Goal: Information Seeking & Learning: Stay updated

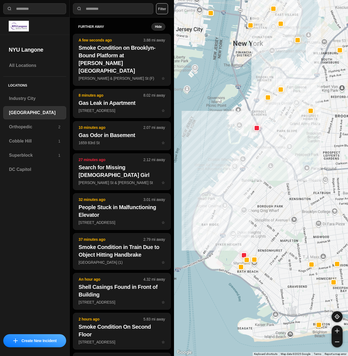
select select "*"
click at [13, 157] on h3 "Superblock" at bounding box center [33, 155] width 49 height 7
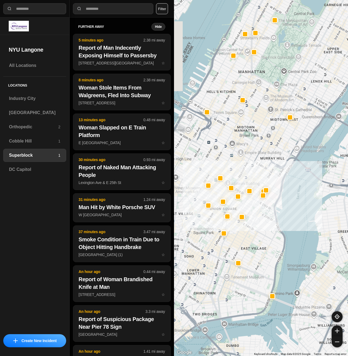
drag, startPoint x: 226, startPoint y: 148, endPoint x: 249, endPoint y: 143, distance: 23.5
click at [249, 143] on div at bounding box center [261, 178] width 174 height 356
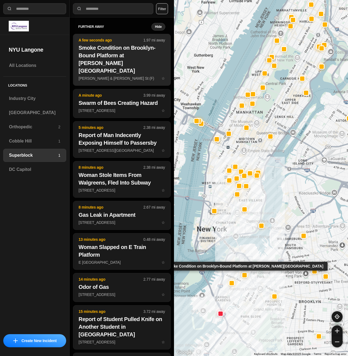
click at [102, 61] on h2 "Smoke Condition on Brooklyn-Bound Platform at [PERSON_NAME][GEOGRAPHIC_DATA]" at bounding box center [122, 59] width 86 height 31
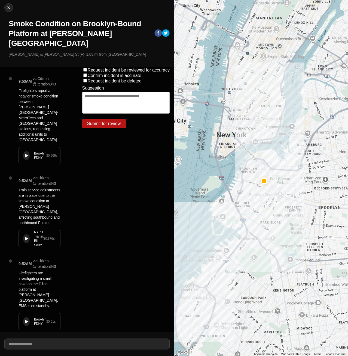
click at [32, 147] on div "Brooklyn FDNY 30.569 s" at bounding box center [39, 155] width 41 height 17
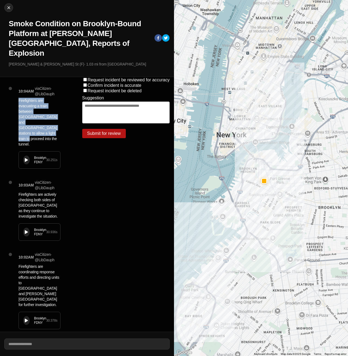
drag, startPoint x: 19, startPoint y: 90, endPoint x: 31, endPoint y: 123, distance: 35.4
click at [31, 123] on p "Firefighters are evacuating a train between [GEOGRAPHIC_DATA] and [GEOGRAPHIC_D…" at bounding box center [40, 122] width 42 height 49
click at [28, 112] on p "Firefighters are evacuating a train between [GEOGRAPHIC_DATA] and [GEOGRAPHIC_D…" at bounding box center [40, 122] width 42 height 49
click at [29, 118] on p "Firefighters are evacuating a train between [GEOGRAPHIC_DATA] and [GEOGRAPHIC_D…" at bounding box center [40, 122] width 42 height 49
drag, startPoint x: 20, startPoint y: 92, endPoint x: 44, endPoint y: 107, distance: 28.5
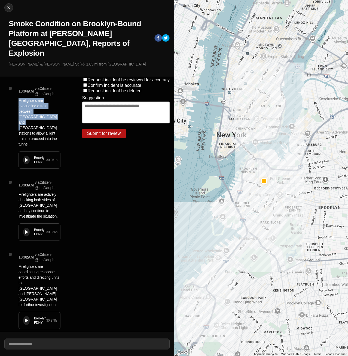
click at [44, 107] on p "Firefighters are evacuating a train between [GEOGRAPHIC_DATA] and [GEOGRAPHIC_D…" at bounding box center [40, 122] width 42 height 49
copy p "Firefighters are evacuating a train between [GEOGRAPHIC_DATA] and [GEOGRAPHIC_D…"
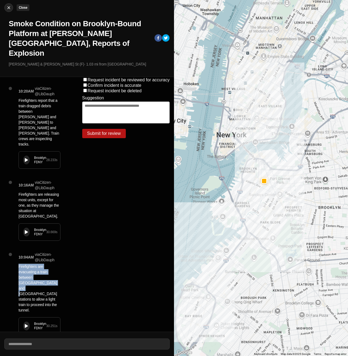
click at [9, 8] on img at bounding box center [8, 7] width 5 height 5
select select "*"
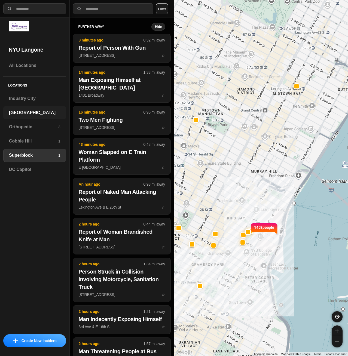
click at [35, 113] on h3 "[GEOGRAPHIC_DATA]" at bounding box center [35, 112] width 52 height 7
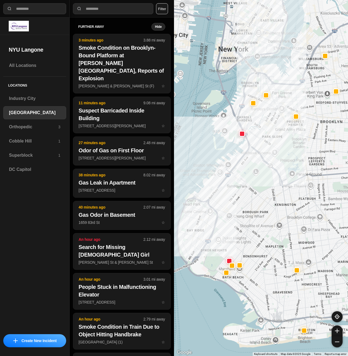
drag, startPoint x: 258, startPoint y: 141, endPoint x: 251, endPoint y: 172, distance: 32.0
click at [251, 172] on div at bounding box center [261, 178] width 174 height 356
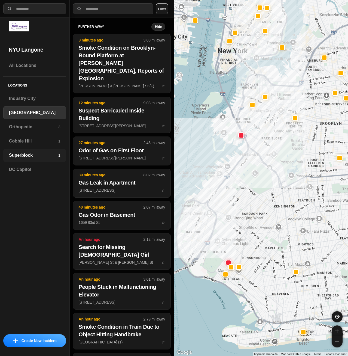
click at [49, 160] on div "Superblock 1" at bounding box center [34, 155] width 63 height 13
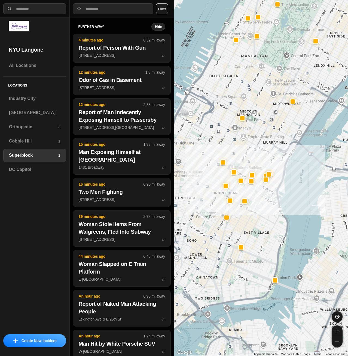
drag, startPoint x: 219, startPoint y: 195, endPoint x: 265, endPoint y: 159, distance: 59.0
click at [265, 159] on div at bounding box center [261, 178] width 174 height 356
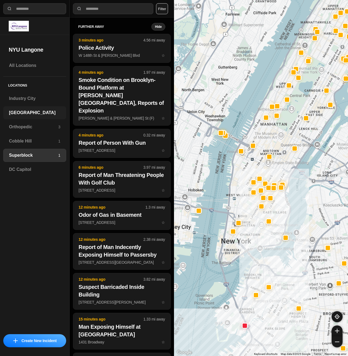
click at [35, 115] on h3 "[GEOGRAPHIC_DATA]" at bounding box center [35, 112] width 52 height 7
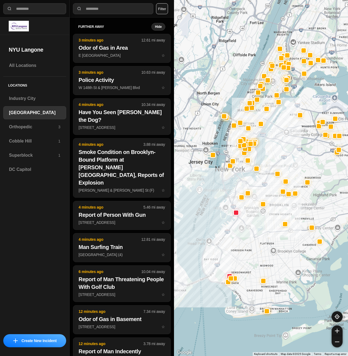
drag, startPoint x: 253, startPoint y: 158, endPoint x: 252, endPoint y: 174, distance: 16.1
click at [252, 174] on div at bounding box center [261, 178] width 174 height 356
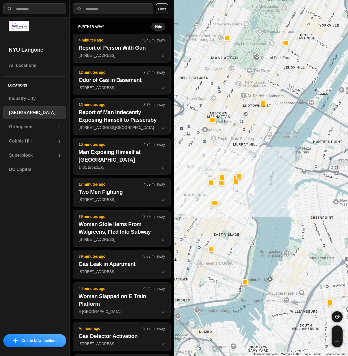
drag, startPoint x: 237, startPoint y: 164, endPoint x: 244, endPoint y: 169, distance: 8.3
click at [244, 169] on div "421 people" at bounding box center [261, 178] width 174 height 356
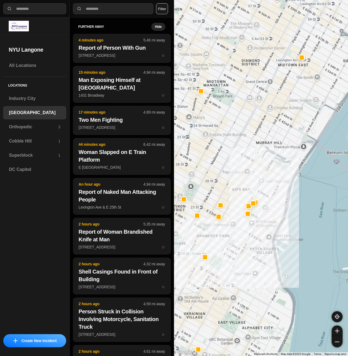
drag, startPoint x: 302, startPoint y: 208, endPoint x: 290, endPoint y: 213, distance: 12.6
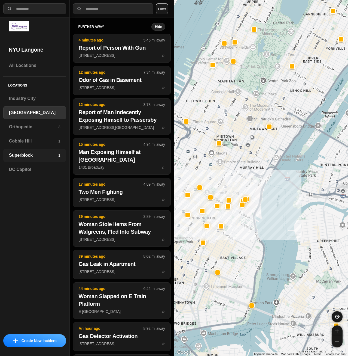
click at [31, 159] on div "Superblock 1" at bounding box center [34, 155] width 63 height 13
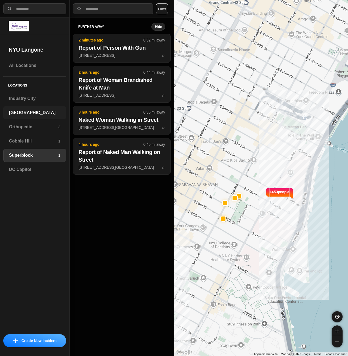
click at [27, 110] on h3 "[GEOGRAPHIC_DATA]" at bounding box center [35, 112] width 52 height 7
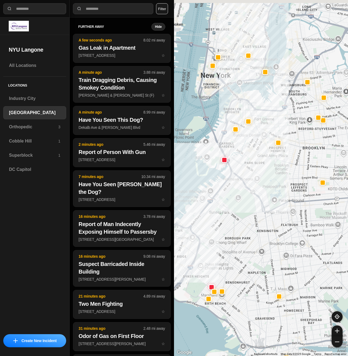
drag, startPoint x: 285, startPoint y: 135, endPoint x: 275, endPoint y: 161, distance: 28.3
click at [275, 161] on div at bounding box center [261, 178] width 174 height 356
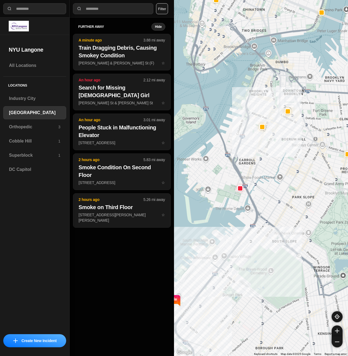
drag, startPoint x: 261, startPoint y: 186, endPoint x: 269, endPoint y: 183, distance: 8.0
click at [269, 183] on div "421 people" at bounding box center [261, 178] width 174 height 356
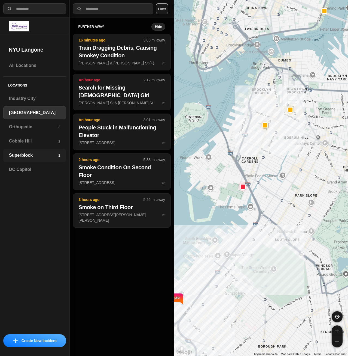
click at [35, 155] on h3 "Superblock" at bounding box center [33, 155] width 49 height 7
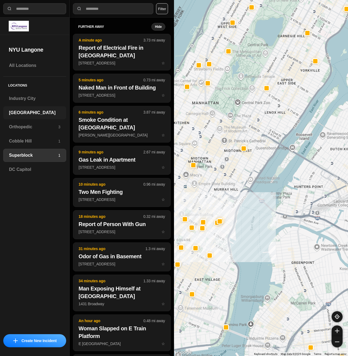
click at [41, 112] on h3 "[GEOGRAPHIC_DATA]" at bounding box center [35, 112] width 52 height 7
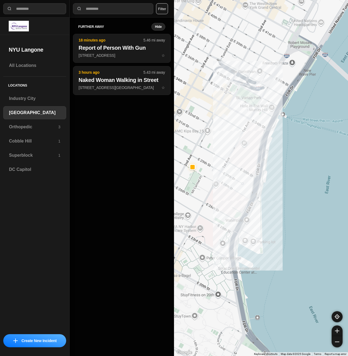
drag, startPoint x: 262, startPoint y: 141, endPoint x: 296, endPoint y: 134, distance: 35.1
click at [296, 134] on div "421 people" at bounding box center [261, 178] width 174 height 356
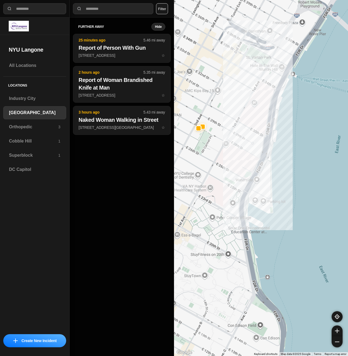
drag, startPoint x: 274, startPoint y: 147, endPoint x: 292, endPoint y: 193, distance: 49.1
click at [291, 193] on div "421 people" at bounding box center [261, 178] width 174 height 356
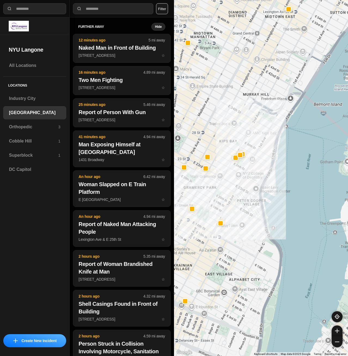
drag, startPoint x: 283, startPoint y: 153, endPoint x: 283, endPoint y: 158, distance: 4.6
click at [283, 158] on div "421 people" at bounding box center [261, 178] width 174 height 356
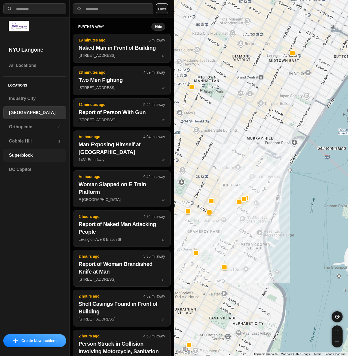
click at [28, 157] on h3 "Superblock" at bounding box center [35, 155] width 52 height 7
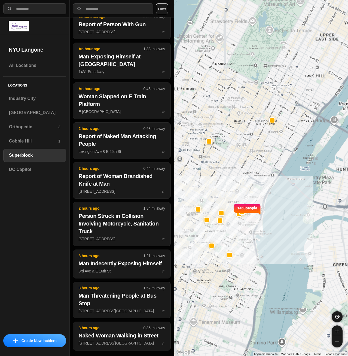
scroll to position [82, 0]
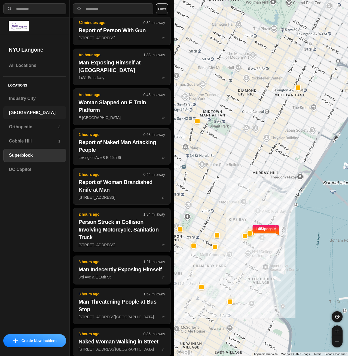
click at [30, 111] on h3 "[GEOGRAPHIC_DATA]" at bounding box center [35, 112] width 52 height 7
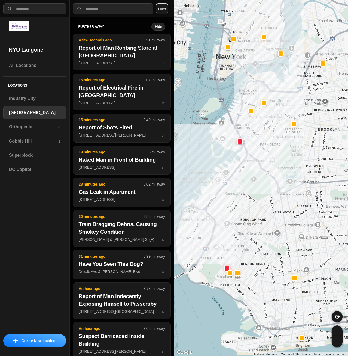
drag, startPoint x: 287, startPoint y: 146, endPoint x: 260, endPoint y: 186, distance: 48.0
click at [260, 186] on div at bounding box center [261, 178] width 174 height 356
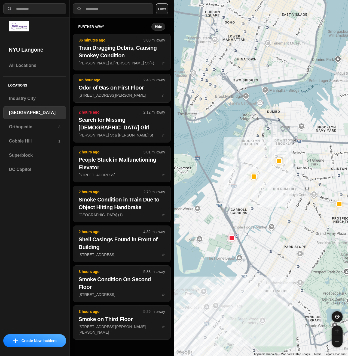
drag, startPoint x: 270, startPoint y: 188, endPoint x: 271, endPoint y: 202, distance: 13.9
click at [271, 202] on div "421 people" at bounding box center [261, 178] width 174 height 356
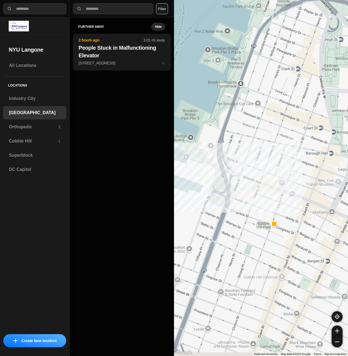
drag, startPoint x: 290, startPoint y: 197, endPoint x: 312, endPoint y: 192, distance: 23.1
click at [312, 192] on div "421 people" at bounding box center [261, 178] width 174 height 356
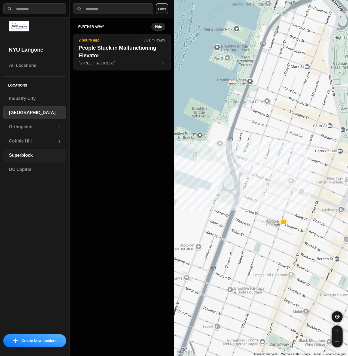
click at [16, 151] on div "Superblock" at bounding box center [34, 155] width 63 height 13
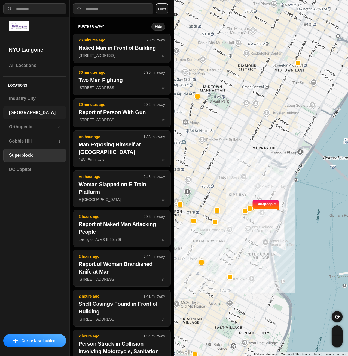
click at [19, 115] on h3 "[GEOGRAPHIC_DATA]" at bounding box center [35, 112] width 52 height 7
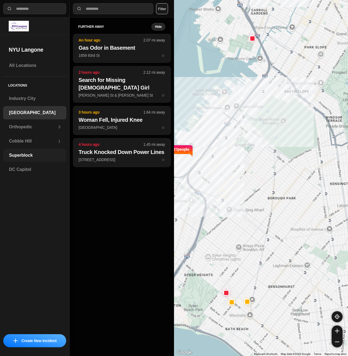
click at [45, 151] on div "Superblock" at bounding box center [34, 155] width 63 height 13
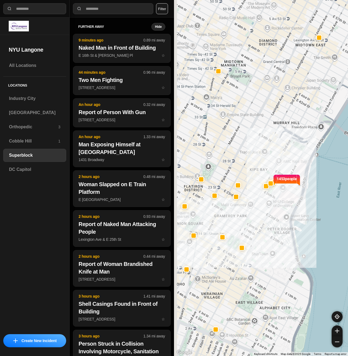
drag, startPoint x: 254, startPoint y: 258, endPoint x: 268, endPoint y: 242, distance: 22.2
click at [268, 242] on div "1453 people" at bounding box center [261, 178] width 174 height 356
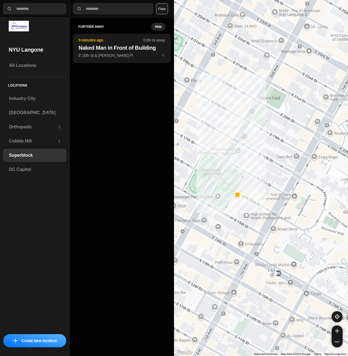
drag, startPoint x: 300, startPoint y: 183, endPoint x: 320, endPoint y: 184, distance: 19.4
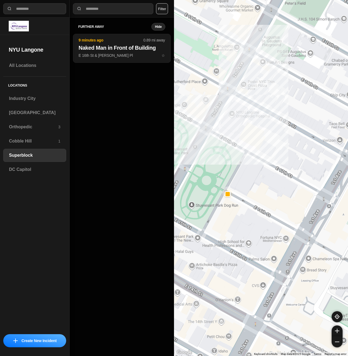
drag, startPoint x: 229, startPoint y: 180, endPoint x: 246, endPoint y: 185, distance: 18.0
click at [246, 185] on div "1453 people" at bounding box center [261, 178] width 174 height 356
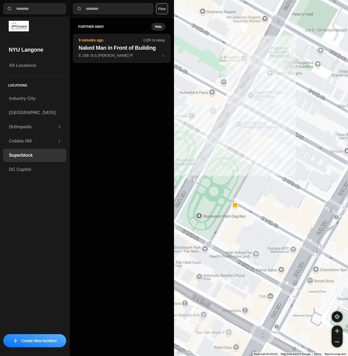
drag, startPoint x: 264, startPoint y: 186, endPoint x: 265, endPoint y: 189, distance: 3.5
click at [265, 189] on div "1453 people" at bounding box center [261, 178] width 174 height 356
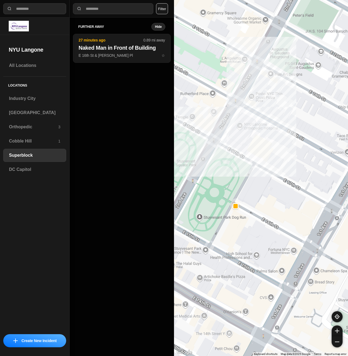
select select "*"
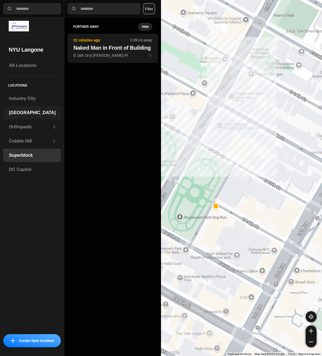
click at [36, 116] on div "[GEOGRAPHIC_DATA]" at bounding box center [32, 112] width 58 height 13
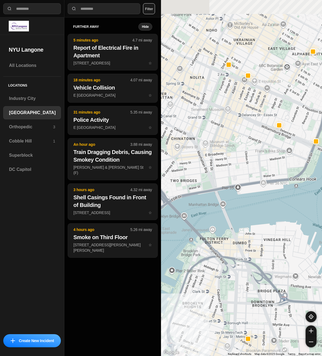
drag, startPoint x: 238, startPoint y: 72, endPoint x: 236, endPoint y: 117, distance: 44.5
click at [236, 118] on div "421 people" at bounding box center [241, 178] width 161 height 356
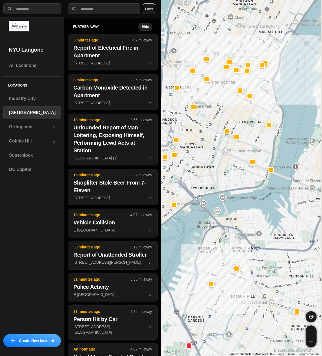
drag, startPoint x: 250, startPoint y: 71, endPoint x: 245, endPoint y: 95, distance: 24.7
click at [245, 94] on div "421 people" at bounding box center [241, 178] width 161 height 356
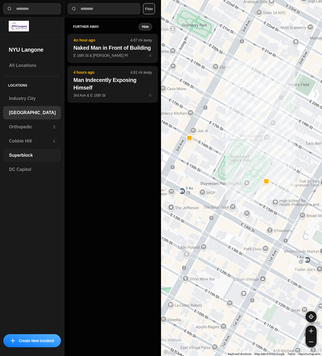
click at [40, 149] on div "Superblock" at bounding box center [32, 155] width 58 height 13
